Goal: Task Accomplishment & Management: Use online tool/utility

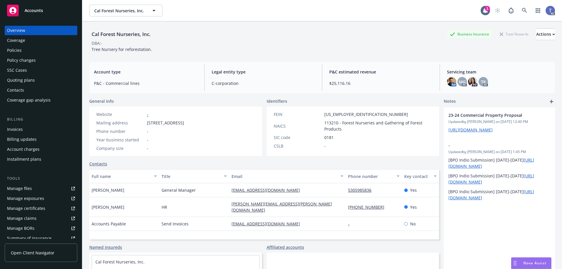
click at [260, 26] on div "Cal Forest Nurseries, Inc. Business Insurance Total Rewards Actions DBA: - Tree…" at bounding box center [322, 39] width 466 height 36
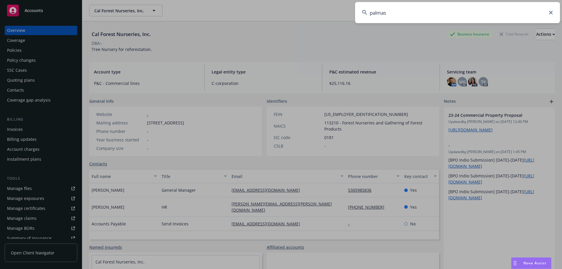
type input "palmas"
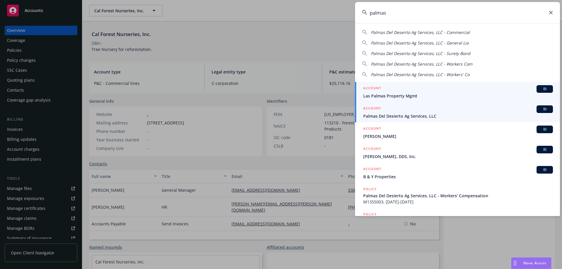
click at [408, 111] on div "ACCOUNT BI" at bounding box center [458, 109] width 190 height 8
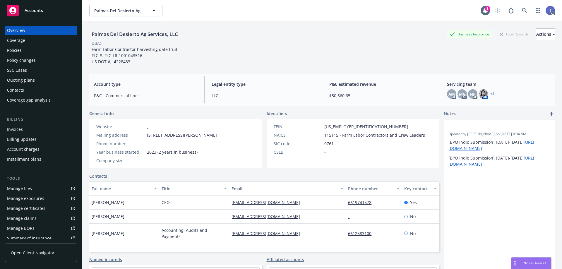
click at [25, 127] on div "Invoices" at bounding box center [41, 129] width 68 height 9
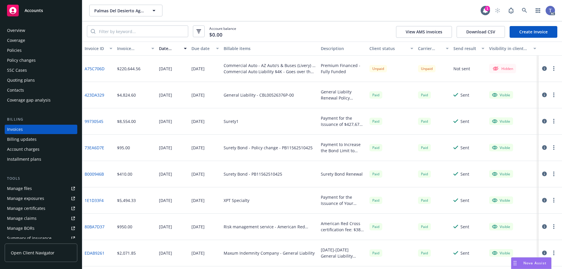
click at [221, 9] on div "Palmas Del Desierto Ag Services, LLC Palmas Del Desierto Ag Services, LLC" at bounding box center [284, 11] width 391 height 12
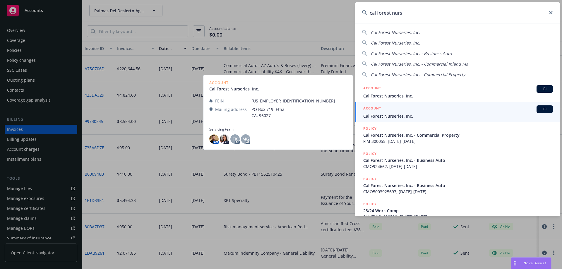
type input "cal forest nurs"
click at [407, 113] on span "Cal Forest Nurseries, Inc." at bounding box center [458, 116] width 190 height 6
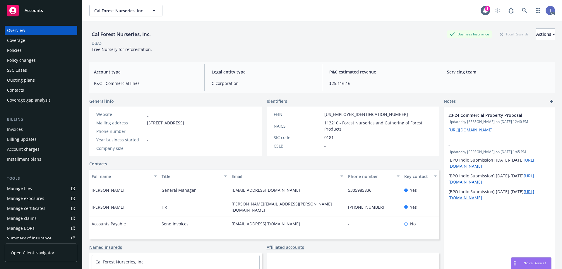
click at [32, 78] on div "Quoting plans" at bounding box center [21, 80] width 28 height 9
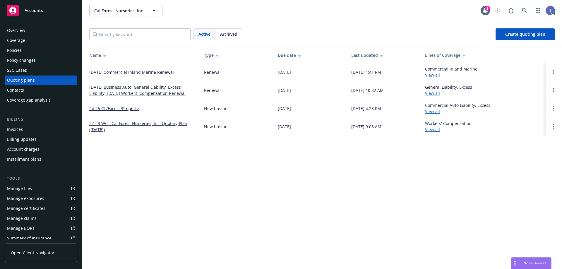
click at [117, 88] on link "10/17/25 Business Auto, General Liability, Excess Liability, 10/28/25 Workers' …" at bounding box center [141, 90] width 105 height 12
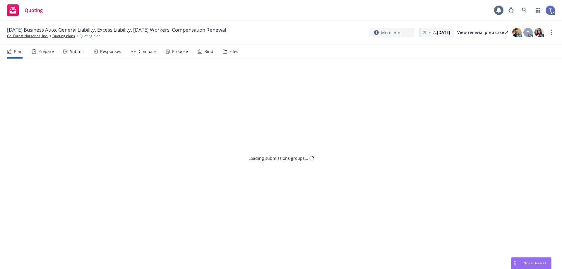
click at [230, 49] on div "Files" at bounding box center [233, 51] width 9 height 5
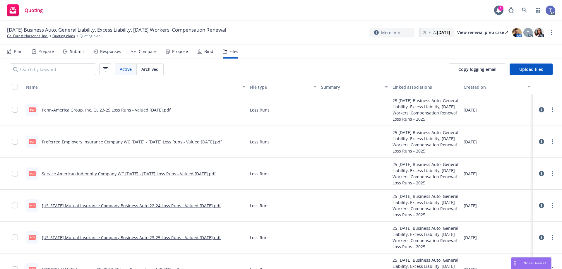
click at [102, 25] on div "10/17/25 Business Auto, General Liability, Excess Liability, 10/28/25 Workers' …" at bounding box center [281, 32] width 562 height 23
click at [35, 37] on link "Cal Forest Nurseries, Inc." at bounding box center [27, 35] width 41 height 5
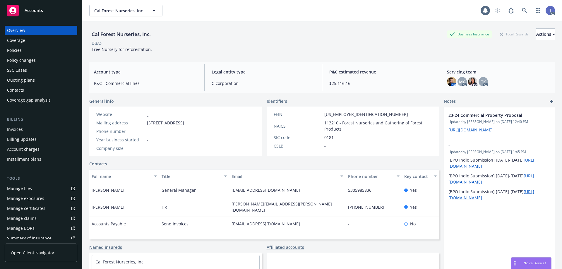
click at [327, 24] on div "Cal Forest Nurseries, Inc. Business Insurance Total Rewards Actions DBA: - Tree…" at bounding box center [322, 39] width 466 height 36
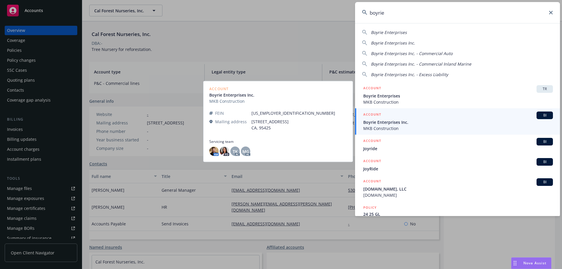
type input "boyrie"
click at [388, 121] on span "Boyrie Enterprises Inc." at bounding box center [458, 122] width 190 height 6
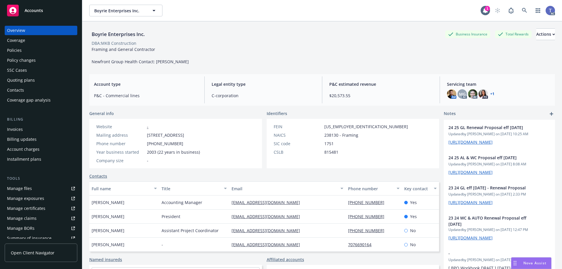
click at [23, 47] on div "Policies" at bounding box center [41, 50] width 68 height 9
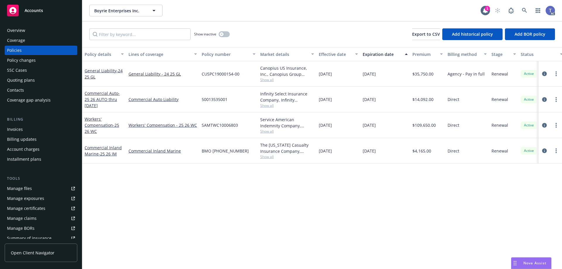
click at [26, 30] on div "Overview" at bounding box center [41, 30] width 68 height 9
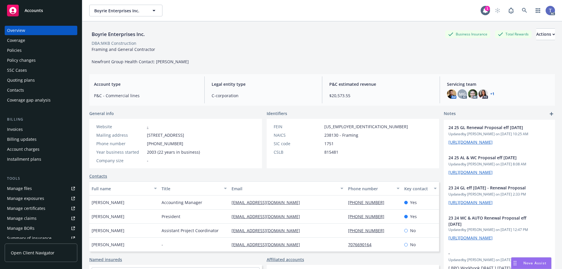
click at [29, 51] on div "Policies" at bounding box center [41, 50] width 68 height 9
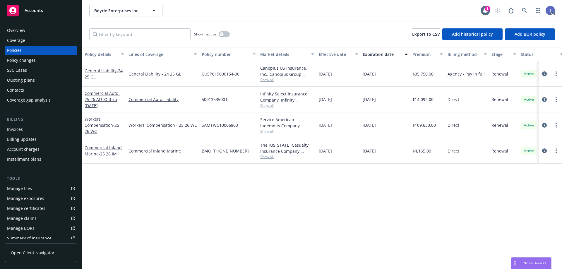
click at [542, 72] on link "circleInformation" at bounding box center [544, 73] width 7 height 7
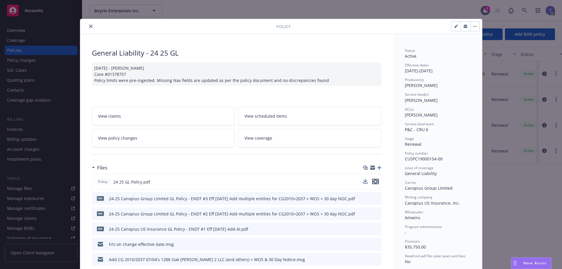
click at [373, 179] on icon "preview file" at bounding box center [375, 181] width 5 height 4
click at [129, 137] on span "View policy changes" at bounding box center [117, 138] width 39 height 6
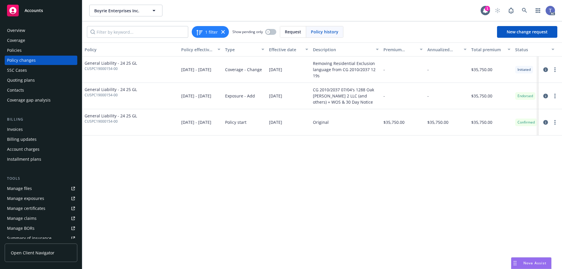
click at [23, 30] on div "Overview" at bounding box center [16, 30] width 18 height 9
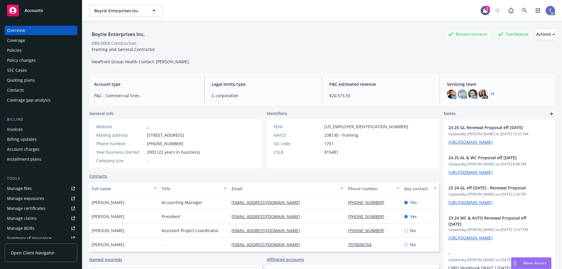
scroll to position [50, 0]
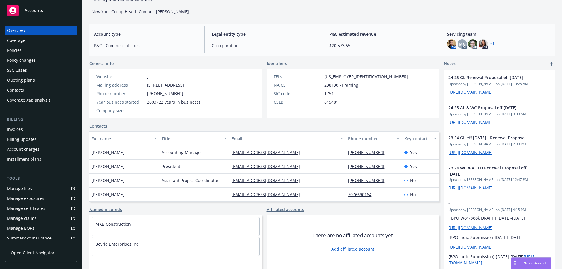
click at [12, 49] on div "Policies" at bounding box center [14, 50] width 15 height 9
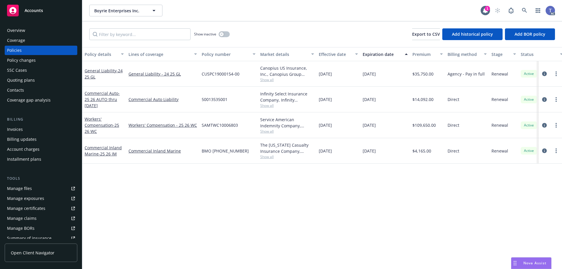
click at [22, 76] on div "Quoting plans" at bounding box center [21, 80] width 28 height 9
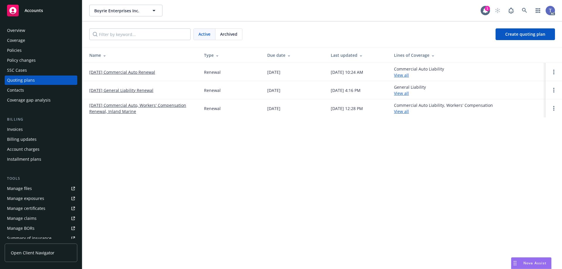
click at [240, 34] on div "Archived" at bounding box center [228, 34] width 27 height 11
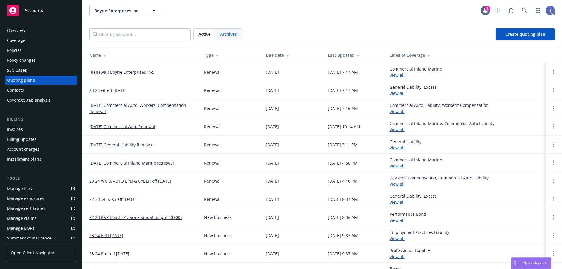
click at [131, 144] on link "11/04/24 General Liability Renewal" at bounding box center [121, 145] width 64 height 6
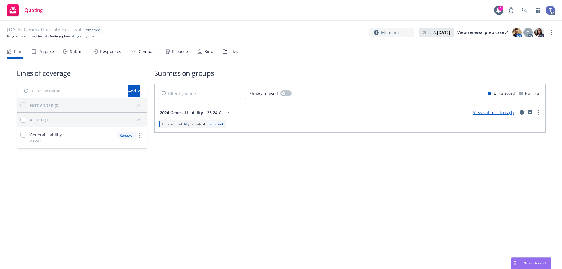
click at [229, 56] on div "Files" at bounding box center [231, 51] width 16 height 14
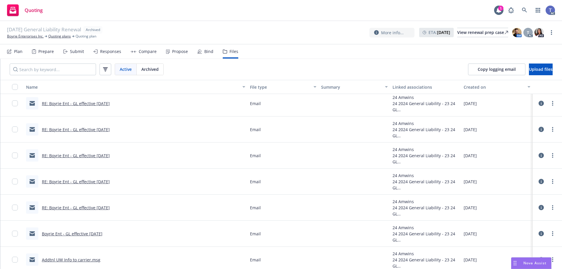
scroll to position [878, 0]
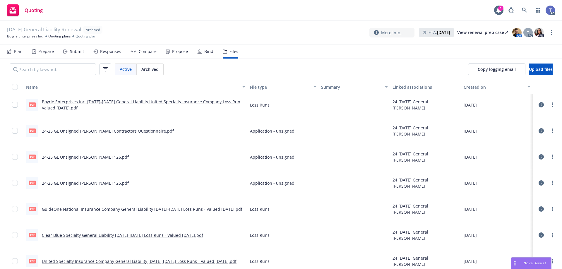
click at [130, 129] on link "24-25 GL Unsigned VELA Contractors Questionnaire.pdf" at bounding box center [108, 131] width 132 height 6
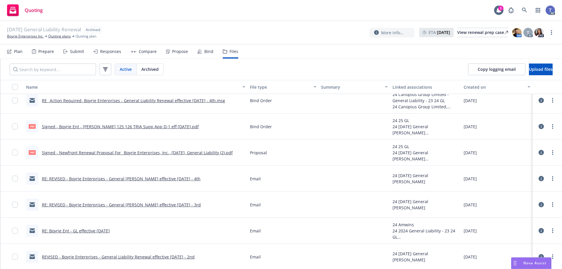
scroll to position [0, 0]
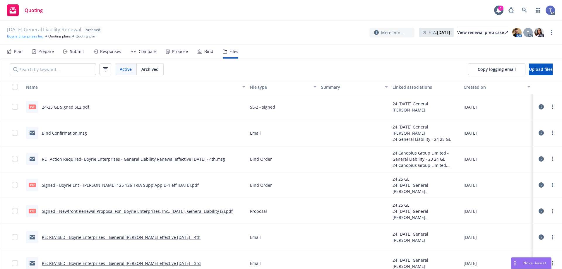
click at [31, 37] on link "Boyrie Enterprises Inc." at bounding box center [25, 36] width 37 height 5
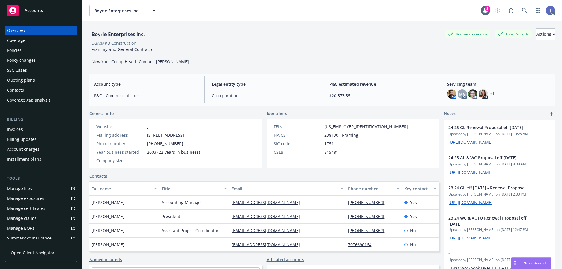
click at [29, 81] on div "Quoting plans" at bounding box center [21, 80] width 28 height 9
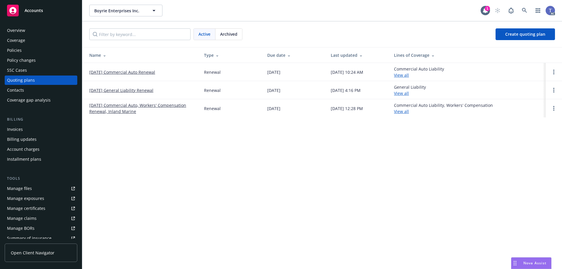
click at [133, 91] on link "[DATE] General Liability Renewal" at bounding box center [121, 90] width 64 height 6
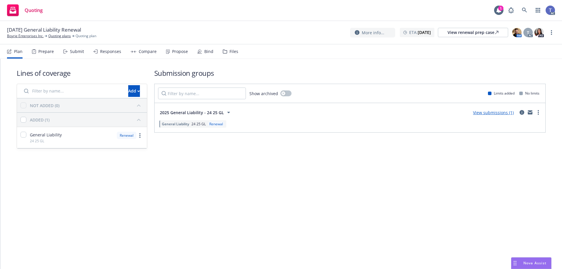
click at [229, 51] on div "Files" at bounding box center [233, 51] width 9 height 5
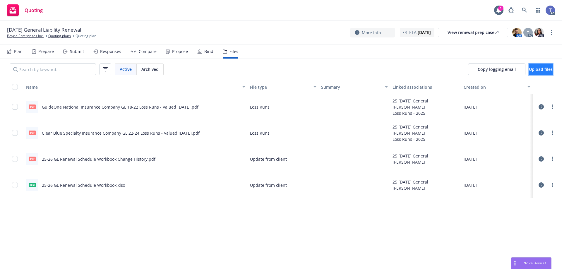
click at [544, 71] on button "Upload files" at bounding box center [541, 70] width 24 height 12
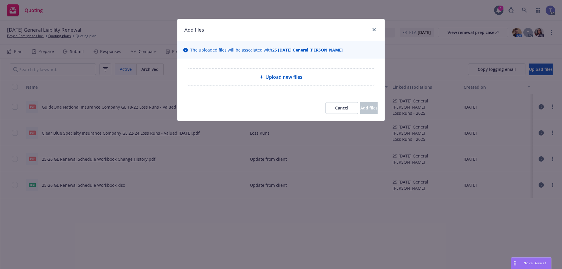
click at [328, 76] on div "Upload new files" at bounding box center [281, 76] width 179 height 7
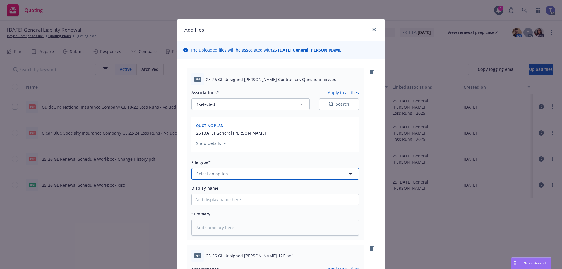
click at [233, 172] on button "Select an option" at bounding box center [274, 174] width 167 height 12
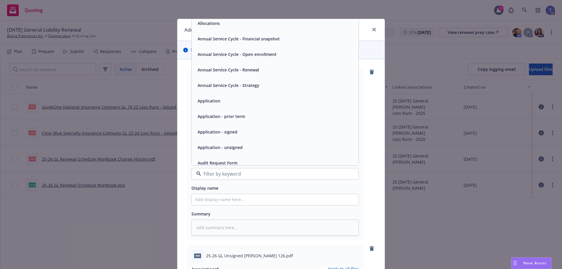
scroll to position [29, 0]
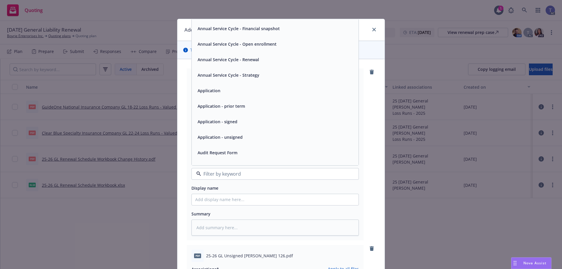
click at [232, 138] on span "Application - unsigned" at bounding box center [220, 137] width 45 height 6
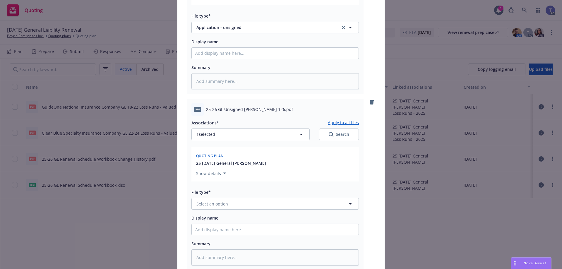
scroll to position [176, 0]
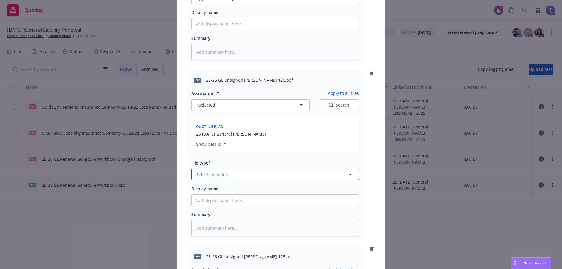
click at [262, 177] on button "Select an option" at bounding box center [274, 175] width 167 height 12
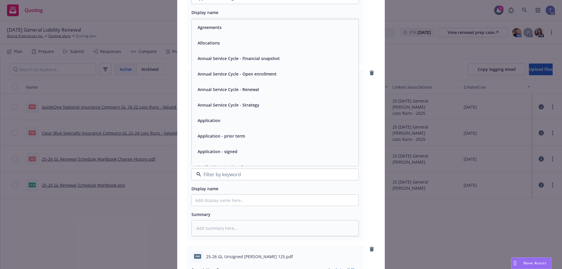
scroll to position [29, 0]
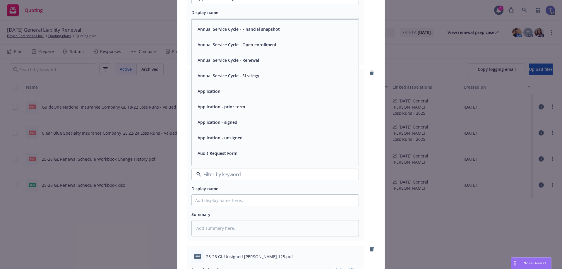
click at [239, 140] on div "Application - unsigned" at bounding box center [219, 137] width 49 height 8
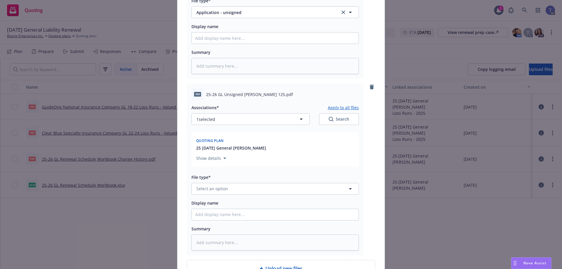
scroll to position [380, 0]
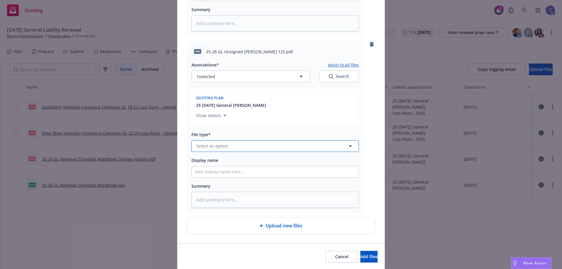
click at [265, 145] on button "Select an option" at bounding box center [274, 146] width 167 height 12
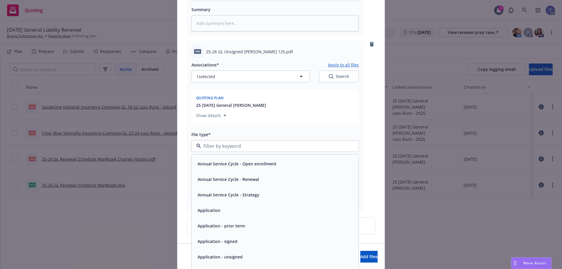
scroll to position [59, 0]
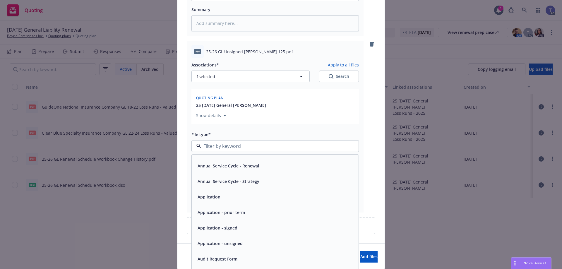
click at [231, 242] on span "Application - unsigned" at bounding box center [220, 243] width 45 height 6
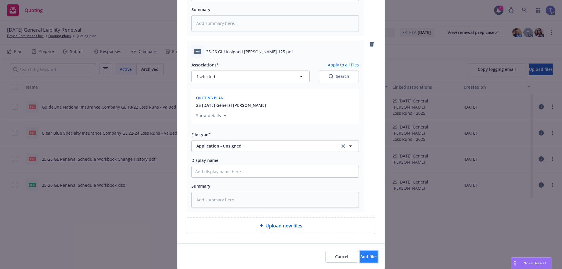
click at [360, 257] on span "Add files" at bounding box center [368, 257] width 17 height 6
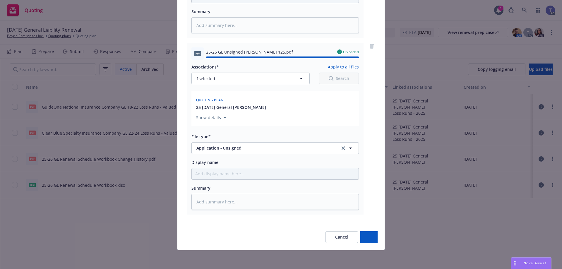
type textarea "x"
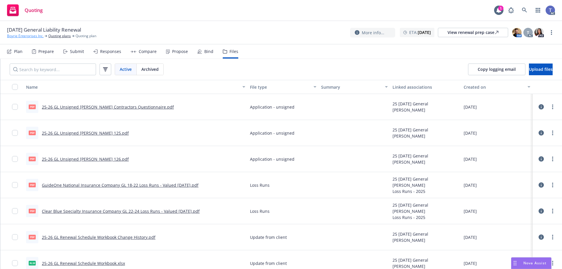
click at [25, 37] on link "Boyrie Enterprises Inc." at bounding box center [25, 35] width 37 height 5
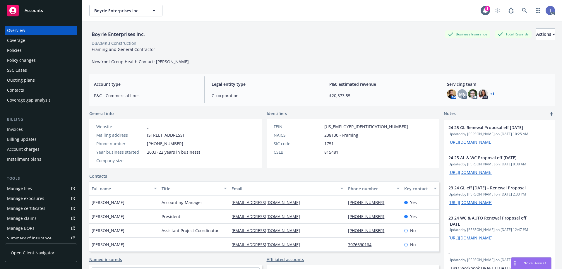
click at [10, 55] on div "Policies" at bounding box center [14, 50] width 15 height 9
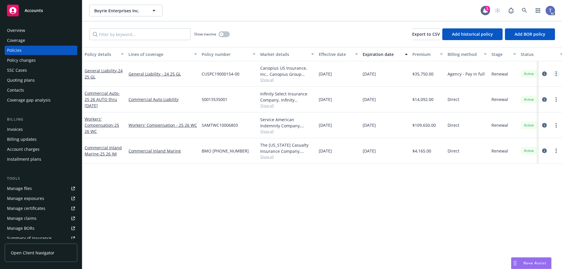
click at [555, 72] on icon "more" at bounding box center [555, 73] width 1 height 5
click at [51, 78] on div "Quoting plans" at bounding box center [41, 80] width 68 height 9
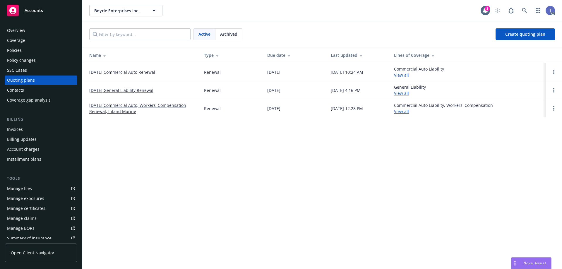
click at [151, 92] on link "[DATE] General Liability Renewal" at bounding box center [121, 90] width 64 height 6
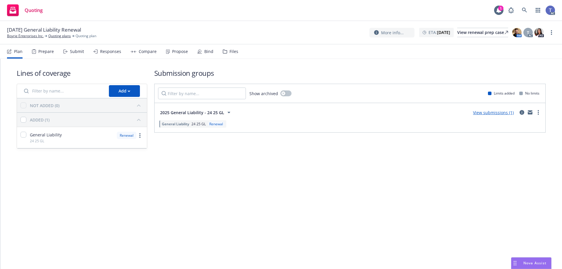
click at [234, 50] on div "Files" at bounding box center [233, 51] width 9 height 5
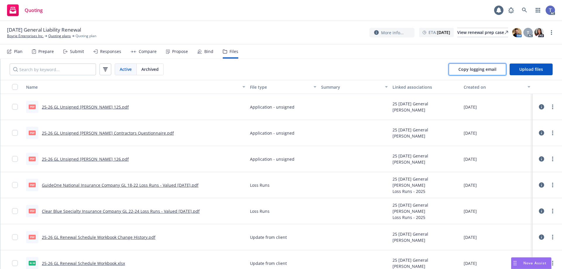
click at [490, 69] on span "Copy logging email" at bounding box center [477, 69] width 38 height 6
click at [533, 71] on span "Upload files" at bounding box center [531, 69] width 24 height 6
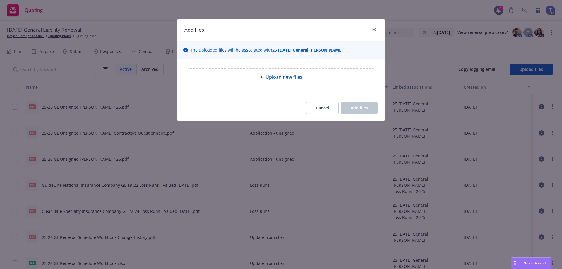
click at [266, 80] on span "Upload new files" at bounding box center [283, 76] width 37 height 7
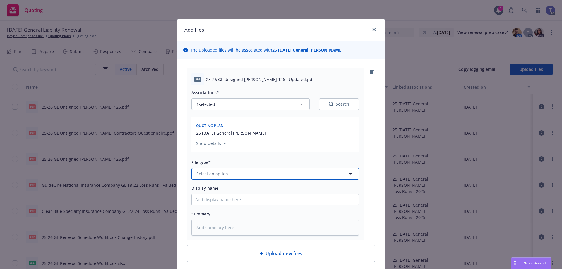
drag, startPoint x: 247, startPoint y: 174, endPoint x: 243, endPoint y: 167, distance: 8.8
click at [247, 174] on button "Select an option" at bounding box center [274, 174] width 167 height 12
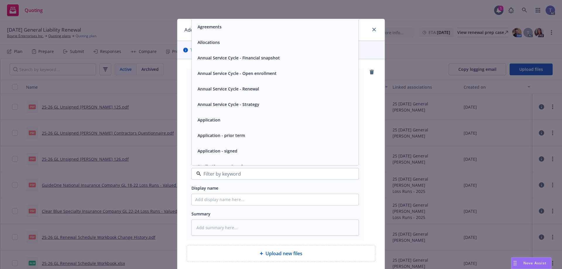
scroll to position [29, 0]
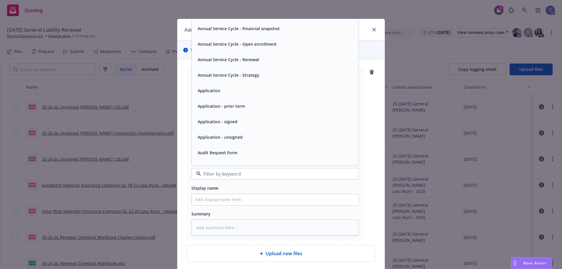
click at [241, 140] on div "Application - unsigned" at bounding box center [275, 137] width 160 height 8
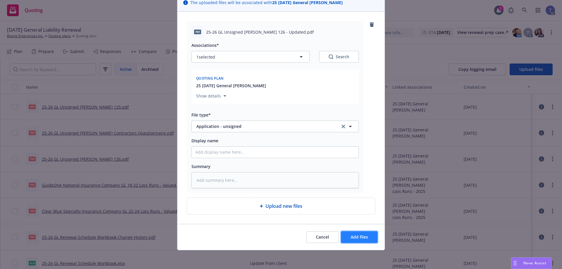
click at [359, 235] on span "Add files" at bounding box center [359, 237] width 17 height 6
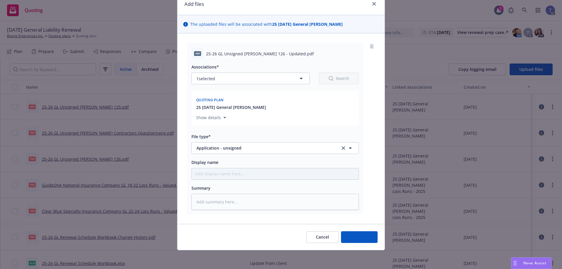
type textarea "x"
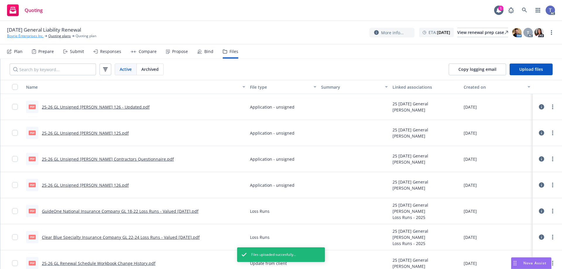
click at [38, 35] on link "Boyrie Enterprises Inc." at bounding box center [25, 35] width 37 height 5
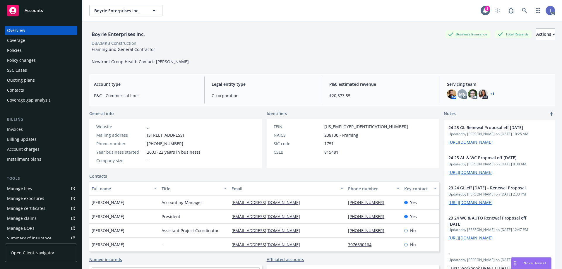
click at [213, 38] on div "Boyrie Enterprises Inc. Business Insurance Total Rewards Actions" at bounding box center [322, 34] width 466 height 12
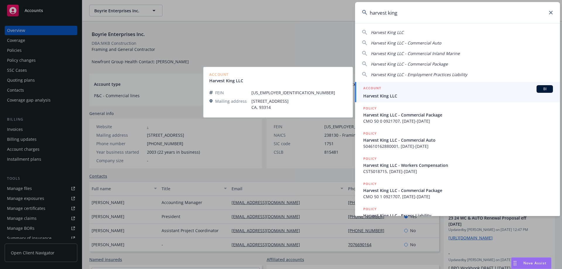
type input "harvest king"
click at [386, 96] on span "Harvest King LLC" at bounding box center [458, 96] width 190 height 6
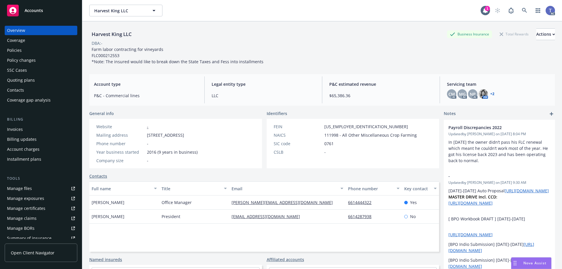
click at [21, 52] on div "Policies" at bounding box center [41, 50] width 68 height 9
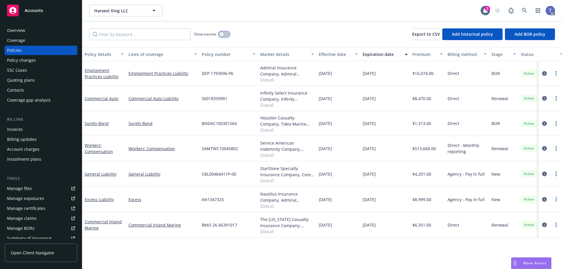
drag, startPoint x: 225, startPoint y: 33, endPoint x: 206, endPoint y: 34, distance: 18.8
click at [224, 33] on button "button" at bounding box center [224, 34] width 11 height 6
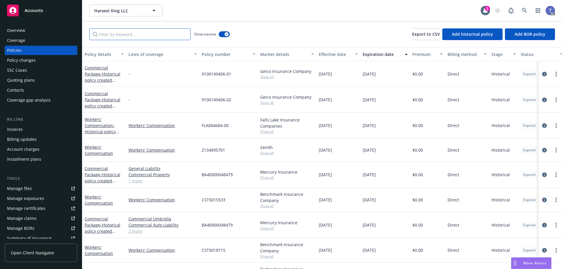
click at [125, 37] on input "Filter by keyword..." at bounding box center [139, 34] width 101 height 12
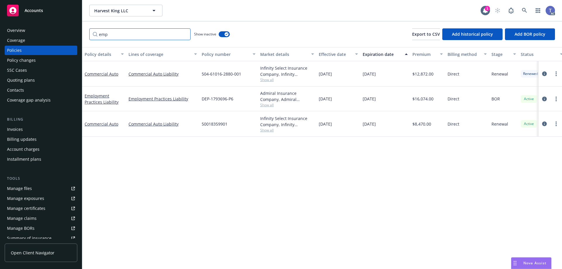
type input "emp"
click at [19, 81] on div "Quoting plans" at bounding box center [21, 80] width 28 height 9
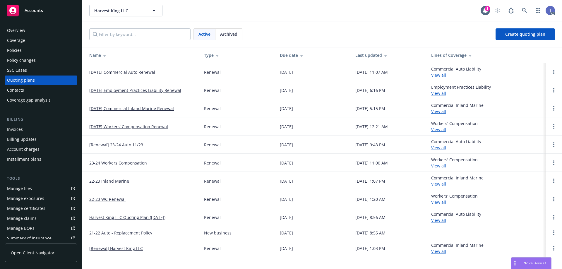
click at [114, 88] on link "10/17/25 Employment Practices Liability Renewal" at bounding box center [135, 90] width 92 height 6
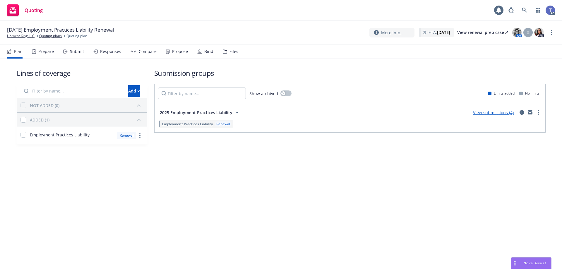
click at [223, 53] on icon at bounding box center [225, 51] width 4 height 4
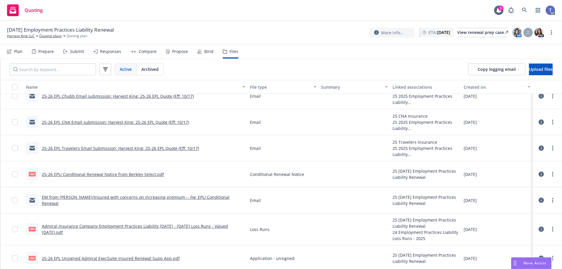
scroll to position [39, 0]
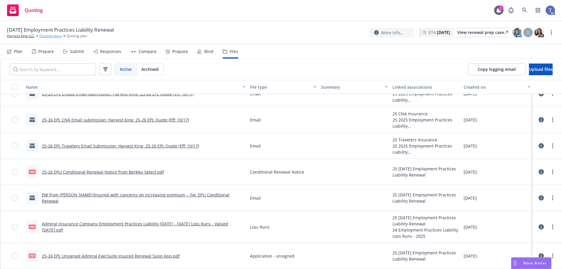
click at [54, 37] on link "Quoting plans" at bounding box center [50, 35] width 23 height 5
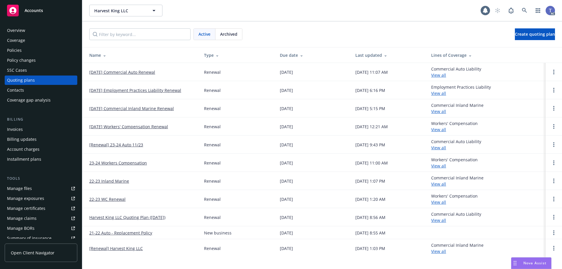
click at [107, 90] on link "[DATE] Employment Practices Liability Renewal" at bounding box center [135, 90] width 92 height 6
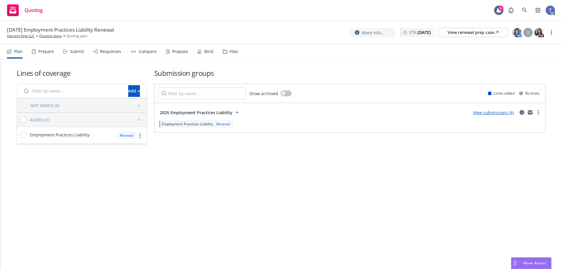
click at [74, 52] on div "Submit" at bounding box center [77, 51] width 14 height 5
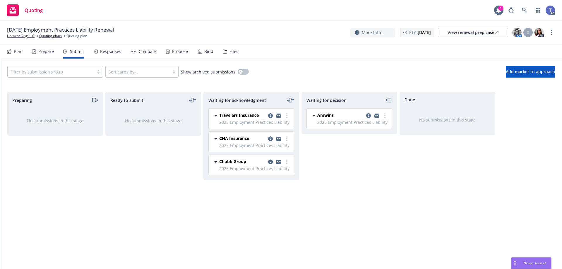
click at [229, 51] on div "Files" at bounding box center [233, 51] width 9 height 5
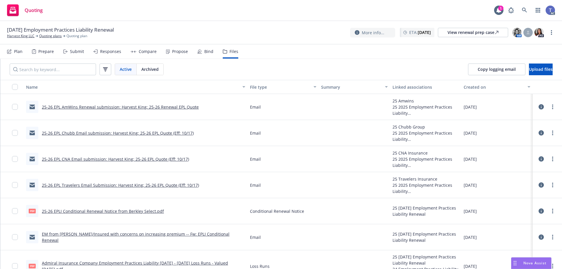
click at [151, 107] on link "25-26 EPL AmWins Renewal submission: Harvest King: 25-26 Renewal EPL Quote" at bounding box center [120, 107] width 157 height 6
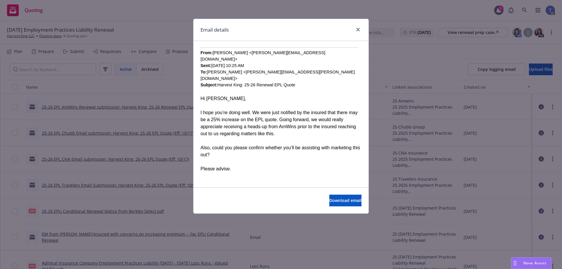
scroll to position [205, 0]
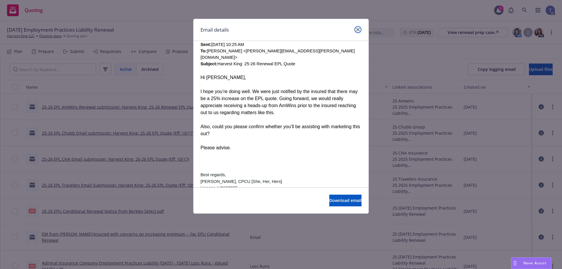
click at [357, 30] on icon "close" at bounding box center [358, 30] width 4 height 4
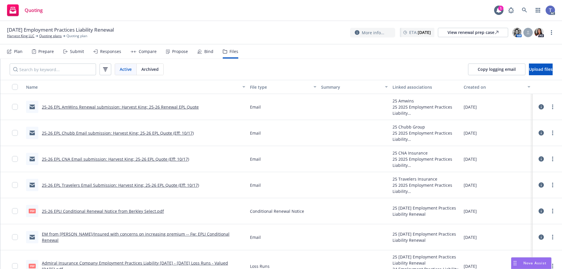
click at [140, 131] on link "25-26 EPL Chubb Email submission: Harvest King: 25-26 EPL Quote (Eff: 10/17)" at bounding box center [118, 133] width 152 height 6
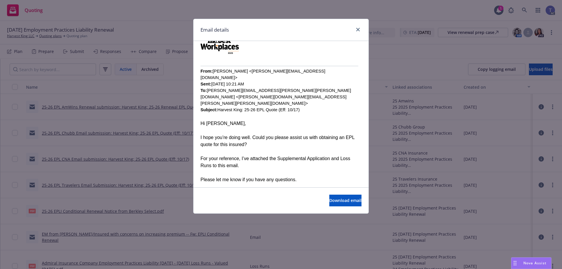
scroll to position [176, 0]
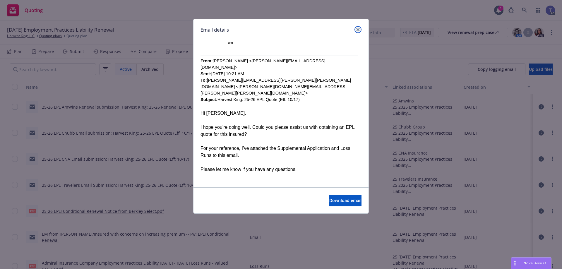
click at [361, 28] on link "close" at bounding box center [357, 29] width 7 height 7
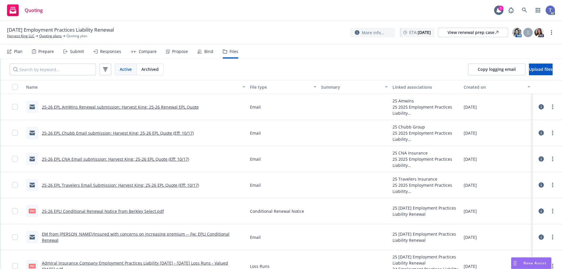
click at [283, 13] on div "Quoting 1 AC" at bounding box center [281, 10] width 562 height 21
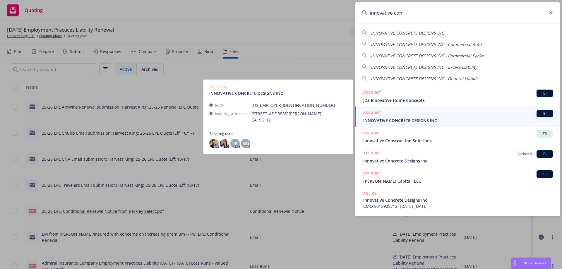
type input "innovative con"
click at [404, 121] on span "INNOVATIVE CONCRETE DESIGNS INC" at bounding box center [458, 120] width 190 height 6
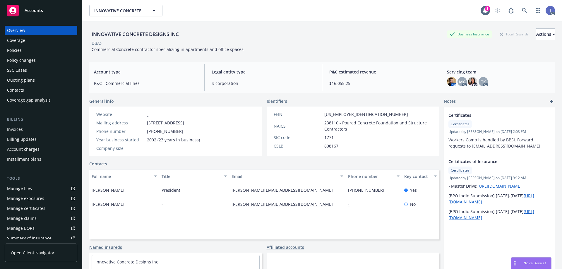
click at [30, 81] on div "Quoting plans" at bounding box center [21, 80] width 28 height 9
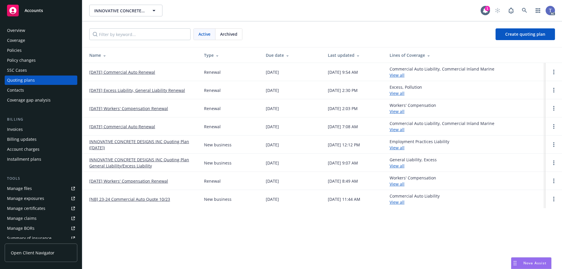
click at [142, 73] on link "[DATE] Commercial Auto Renewal" at bounding box center [122, 72] width 66 height 6
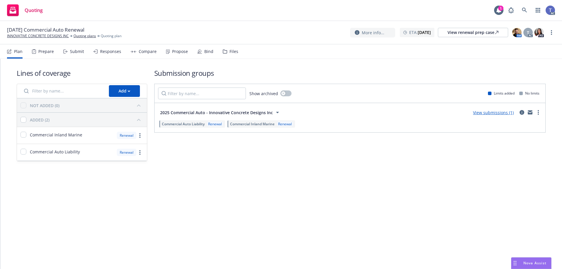
drag, startPoint x: 198, startPoint y: 30, endPoint x: 201, endPoint y: 28, distance: 4.4
click at [198, 31] on div "10/23/25 Commercial Auto Renewal INNOVATIVE CONCRETE DESIGNS INC Quoting plans …" at bounding box center [281, 32] width 548 height 12
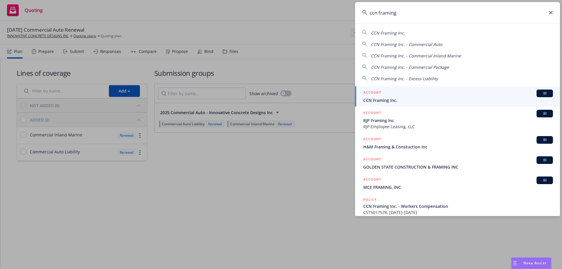
type input "ccn framing"
click at [403, 97] on div "ACCOUNT BI" at bounding box center [458, 94] width 190 height 8
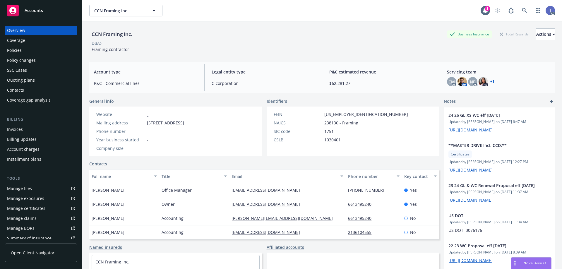
click at [19, 52] on div "Policies" at bounding box center [14, 50] width 15 height 9
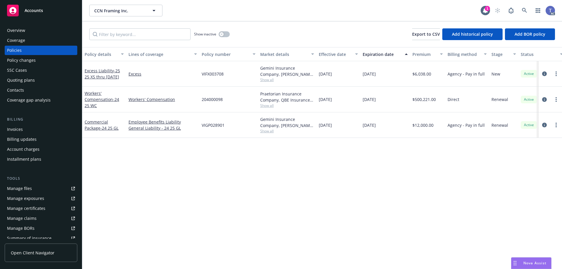
click at [26, 81] on div "Quoting plans" at bounding box center [21, 80] width 28 height 9
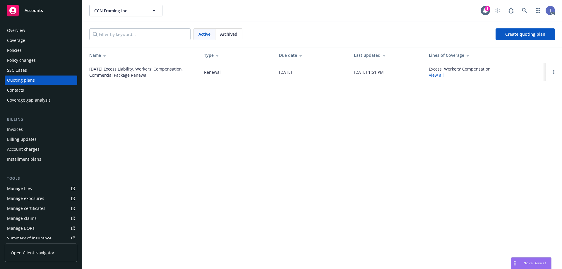
click at [142, 68] on link "10/25/25 Excess Liability, Workers' Compensation, Commercial Package Renewal" at bounding box center [141, 72] width 105 height 12
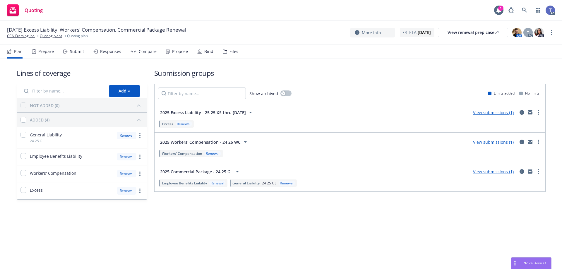
click at [223, 51] on icon at bounding box center [225, 51] width 4 height 4
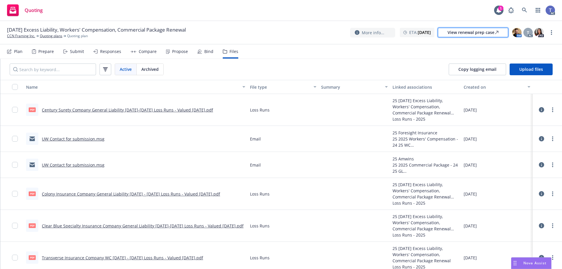
click at [462, 28] on div "View renewal prep case" at bounding box center [472, 32] width 51 height 9
click at [19, 37] on link "CCN Framing Inc." at bounding box center [21, 35] width 28 height 5
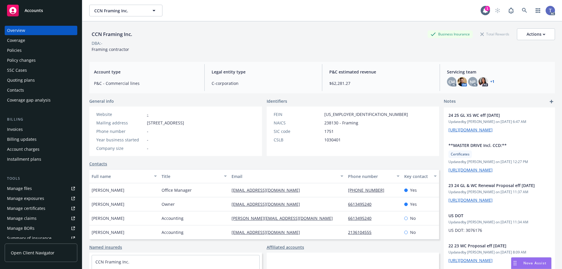
click at [289, 42] on div "DBA: -" at bounding box center [322, 43] width 466 height 6
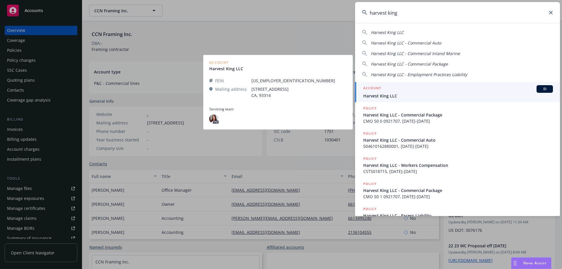
type input "harvest king"
click at [394, 94] on span "Harvest King LLC" at bounding box center [458, 96] width 190 height 6
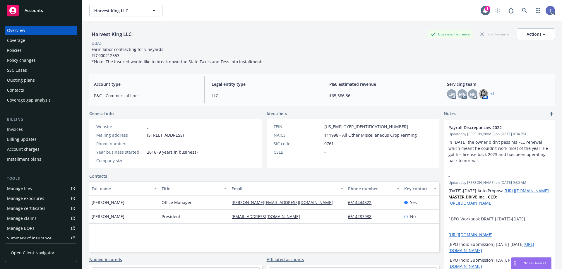
click at [17, 76] on div "Quoting plans" at bounding box center [21, 80] width 28 height 9
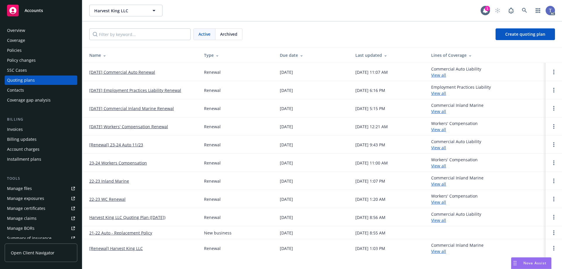
click at [125, 73] on link "[DATE] Commercial Auto Renewal" at bounding box center [122, 72] width 66 height 6
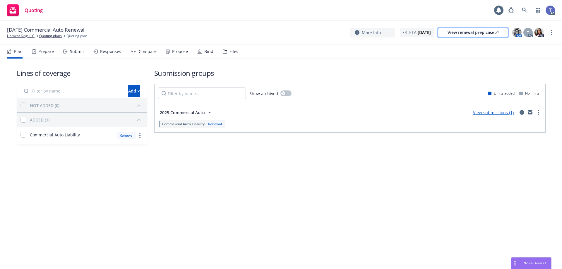
click at [463, 34] on div "View renewal prep case" at bounding box center [472, 32] width 51 height 9
click at [256, 20] on div "Quoting 1 AC" at bounding box center [281, 10] width 562 height 21
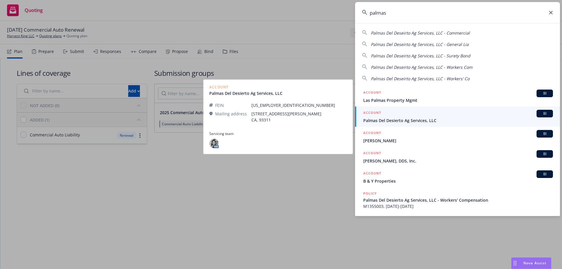
type input "palmas"
click at [438, 118] on span "Palmas Del Desierto Ag Services, LLC" at bounding box center [458, 120] width 190 height 6
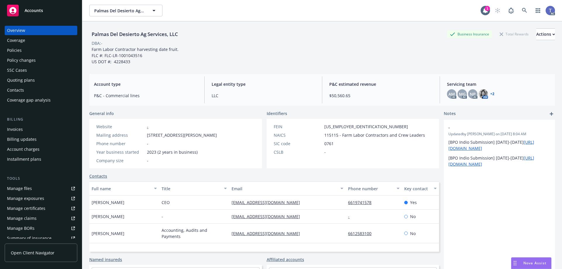
drag, startPoint x: 16, startPoint y: 49, endPoint x: 11, endPoint y: 44, distance: 6.4
click at [16, 49] on div "Policies" at bounding box center [14, 50] width 15 height 9
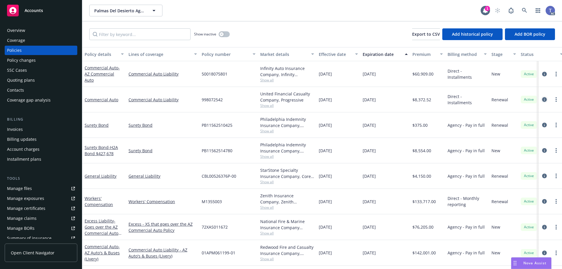
click at [542, 97] on icon "circleInformation" at bounding box center [544, 99] width 5 height 5
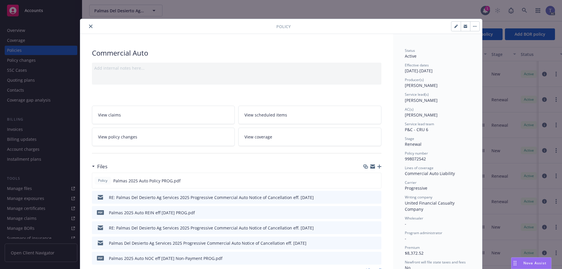
click at [199, 137] on link "View policy changes" at bounding box center [163, 137] width 143 height 18
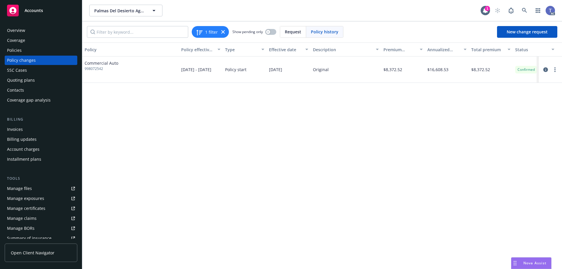
click at [10, 46] on div "Policies" at bounding box center [14, 50] width 15 height 9
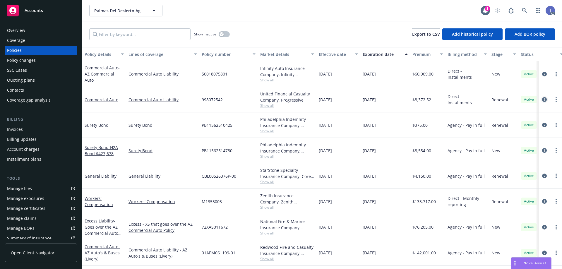
click at [542, 99] on icon "circleInformation" at bounding box center [544, 99] width 5 height 5
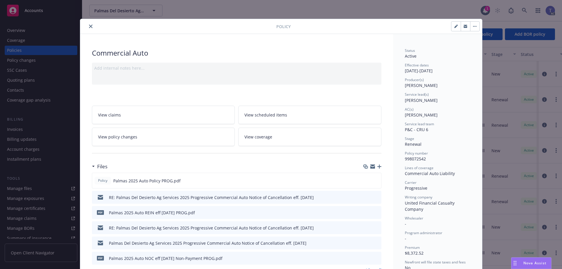
scroll to position [18, 0]
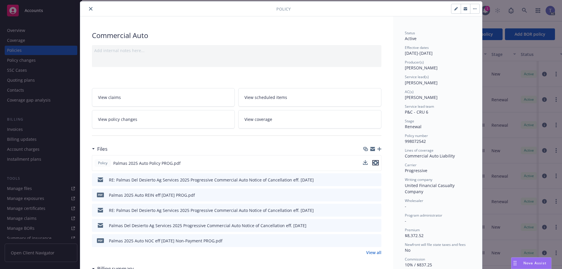
click at [375, 163] on icon "preview file" at bounding box center [375, 163] width 5 height 4
click at [89, 8] on icon "close" at bounding box center [91, 9] width 4 height 4
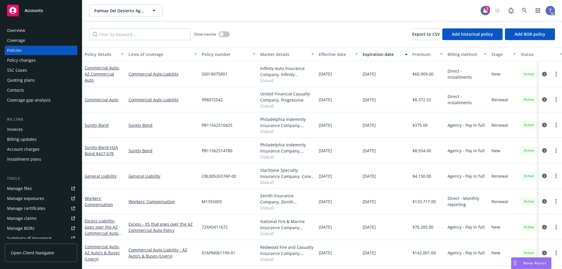
scroll to position [1, 0]
click at [542, 251] on icon "circleInformation" at bounding box center [544, 253] width 5 height 5
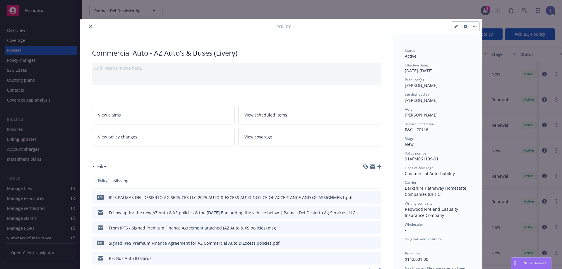
scroll to position [29, 0]
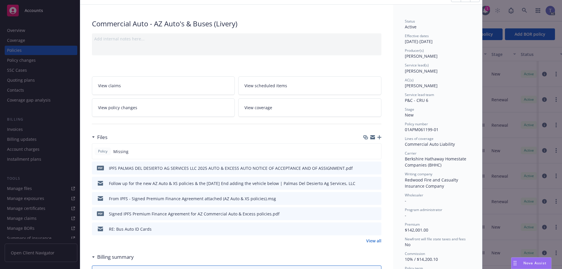
click at [374, 241] on link "View all" at bounding box center [373, 241] width 15 height 6
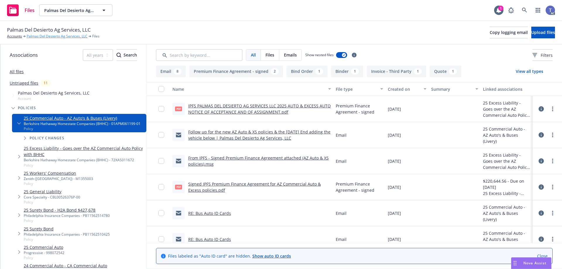
click at [71, 38] on link "Palmas Del Desierto Ag Services, LLC" at bounding box center [57, 36] width 61 height 5
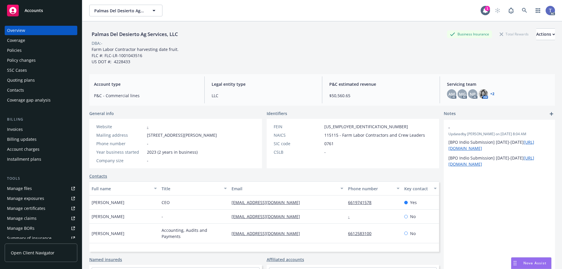
click at [23, 49] on div "Policies" at bounding box center [41, 50] width 68 height 9
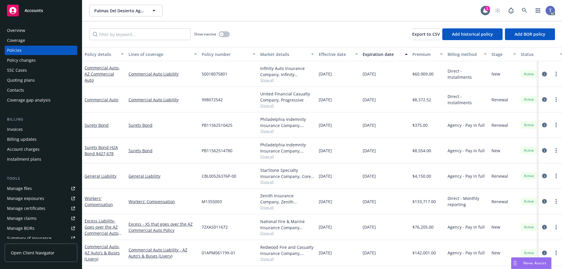
click at [542, 73] on icon "circleInformation" at bounding box center [544, 74] width 5 height 5
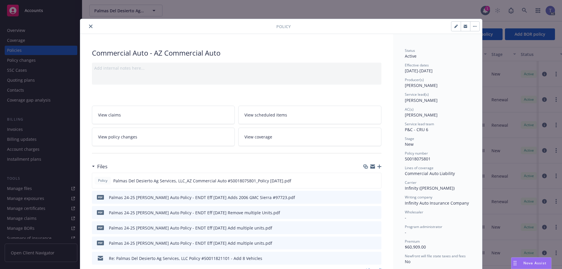
click at [89, 27] on icon "close" at bounding box center [91, 27] width 4 height 4
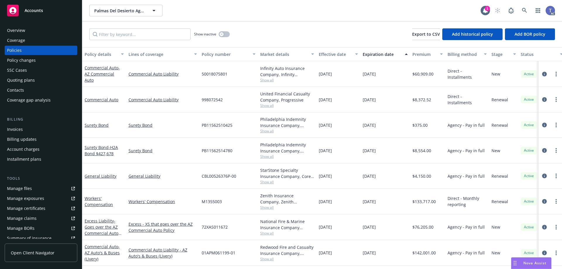
drag, startPoint x: 20, startPoint y: 76, endPoint x: 27, endPoint y: 76, distance: 6.4
click at [20, 76] on div "Quoting plans" at bounding box center [21, 80] width 28 height 9
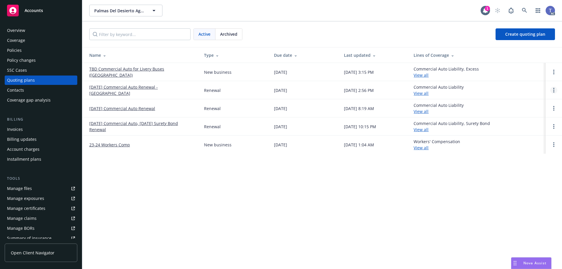
click at [557, 89] on link "Open options" at bounding box center [553, 90] width 7 height 7
click at [518, 74] on span "View case" at bounding box center [514, 74] width 33 height 6
drag, startPoint x: 30, startPoint y: 29, endPoint x: 36, endPoint y: 29, distance: 5.3
click at [30, 29] on div "Overview" at bounding box center [41, 30] width 68 height 9
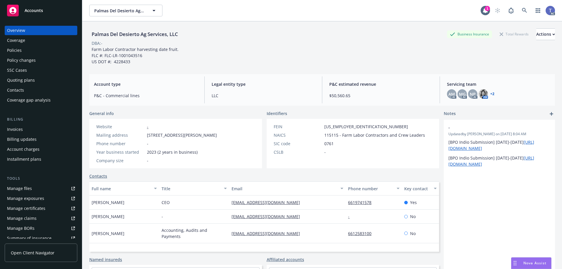
click at [25, 60] on div "Policy changes" at bounding box center [21, 60] width 29 height 9
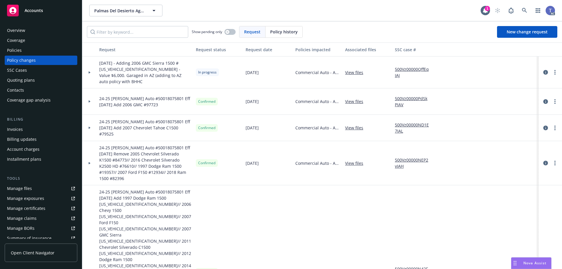
click at [25, 82] on div "Quoting plans" at bounding box center [21, 80] width 28 height 9
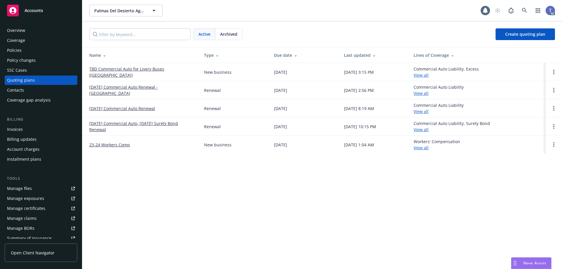
click at [31, 53] on div "Policies" at bounding box center [41, 50] width 68 height 9
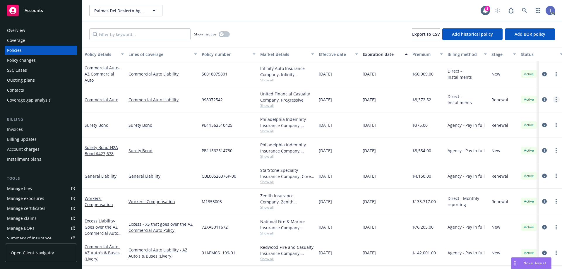
click at [553, 101] on link "more" at bounding box center [556, 99] width 7 height 7
click at [523, 180] on link "Copy logging email" at bounding box center [520, 182] width 69 height 12
click at [212, 98] on span "998072542" at bounding box center [212, 100] width 21 height 6
copy span "998072542"
